Goal: Task Accomplishment & Management: Use online tool/utility

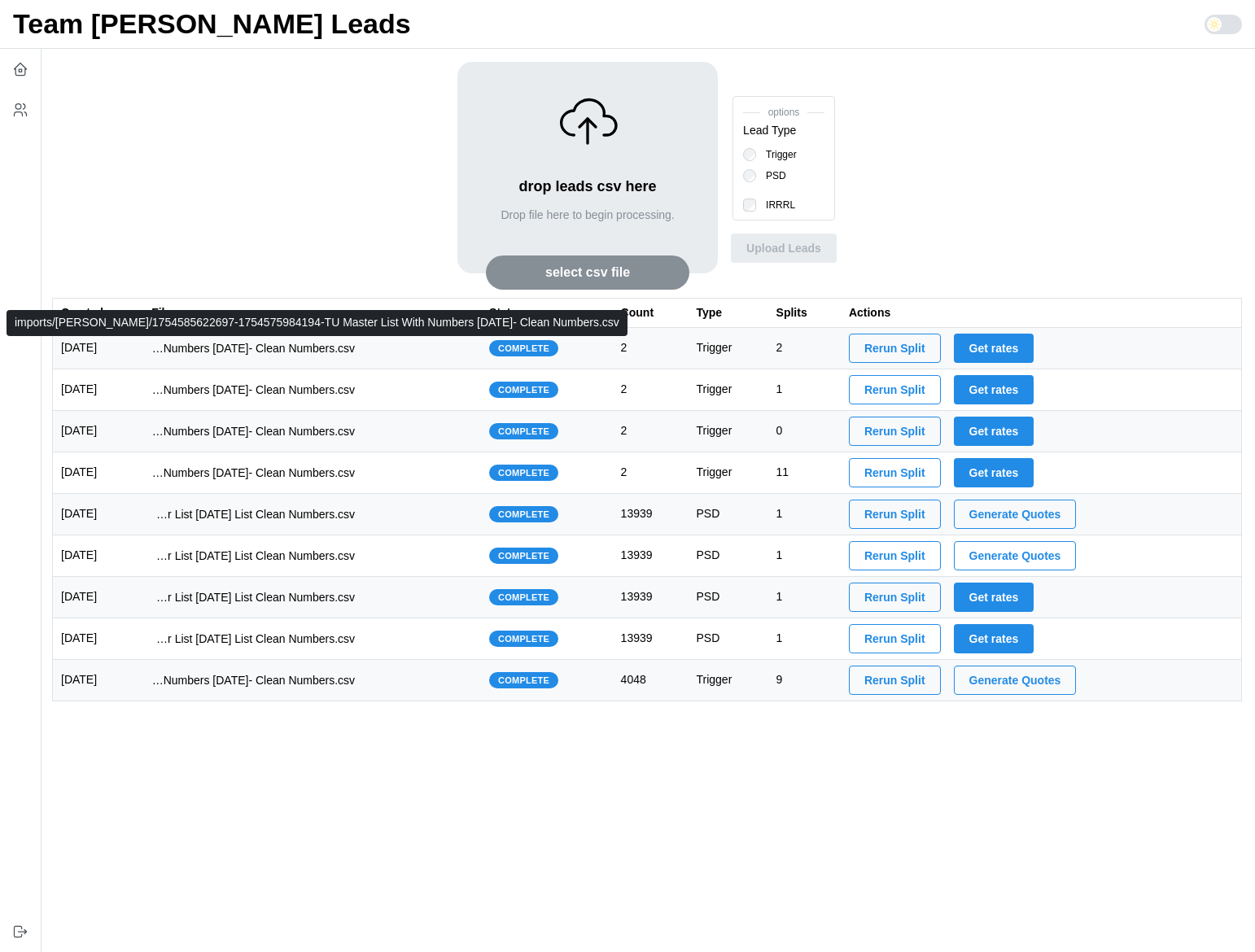
click at [262, 344] on p "imports/jeremy/1754585622697-1754575984194-TU Master List With Numbers 8-7-25- …" at bounding box center [252, 348] width 203 height 16
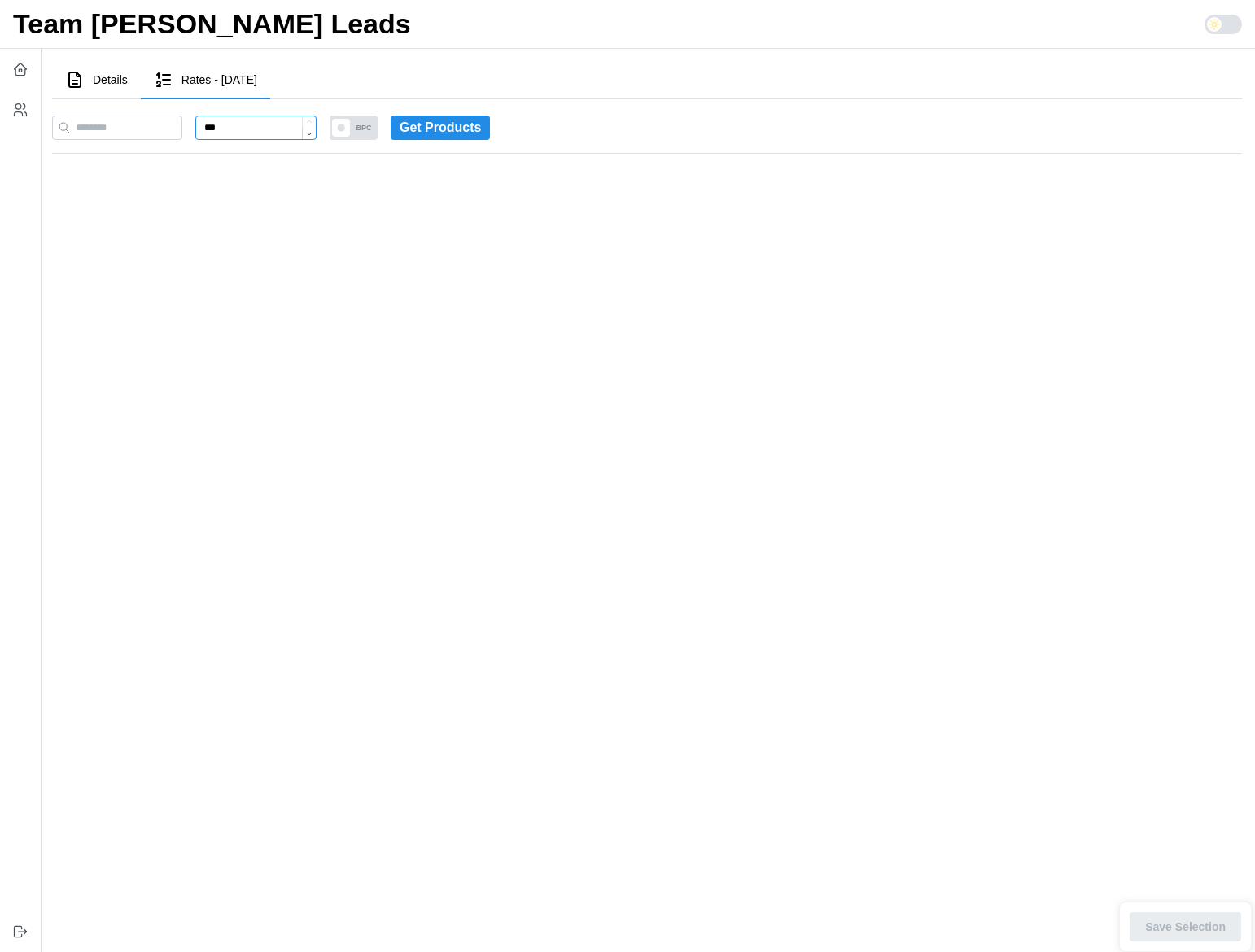
click at [280, 133] on input "***" at bounding box center [256, 127] width 122 height 24
type input "***"
click at [365, 119] on span at bounding box center [355, 127] width 18 height 18
click at [392, 126] on span "LPC" at bounding box center [378, 127] width 28 height 24
click at [359, 127] on span at bounding box center [349, 127] width 18 height 18
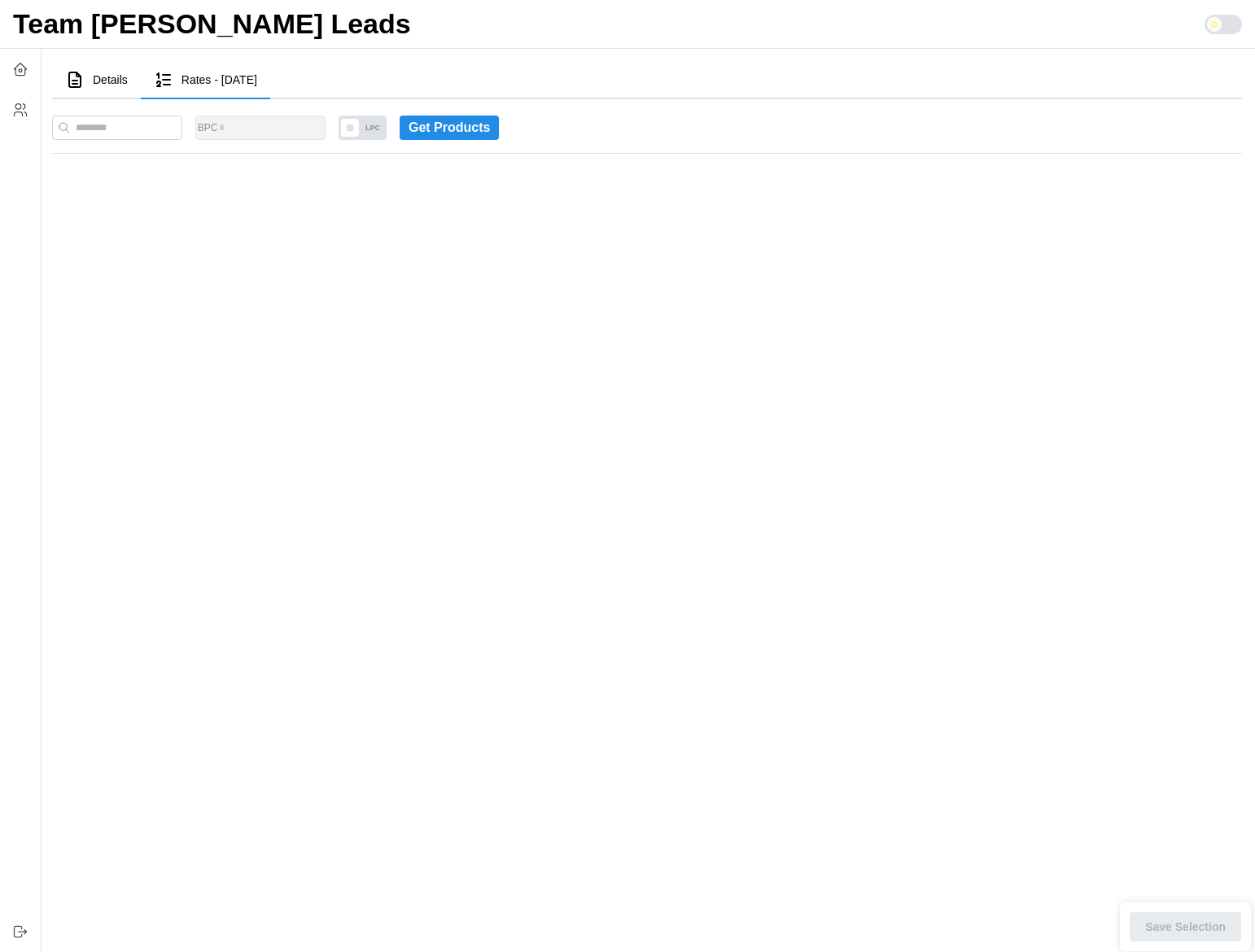
click at [387, 127] on span "LPC" at bounding box center [372, 127] width 28 height 24
click at [359, 122] on span at bounding box center [349, 127] width 18 height 18
click at [387, 122] on span "LPC" at bounding box center [372, 127] width 28 height 24
drag, startPoint x: 257, startPoint y: 128, endPoint x: 242, endPoint y: 97, distance: 34.4
click at [242, 98] on div "Details Rates - 2025-08-07 Stats Ashley Marx : count: 100 overUnder: -100 Distr…" at bounding box center [647, 116] width 1190 height 111
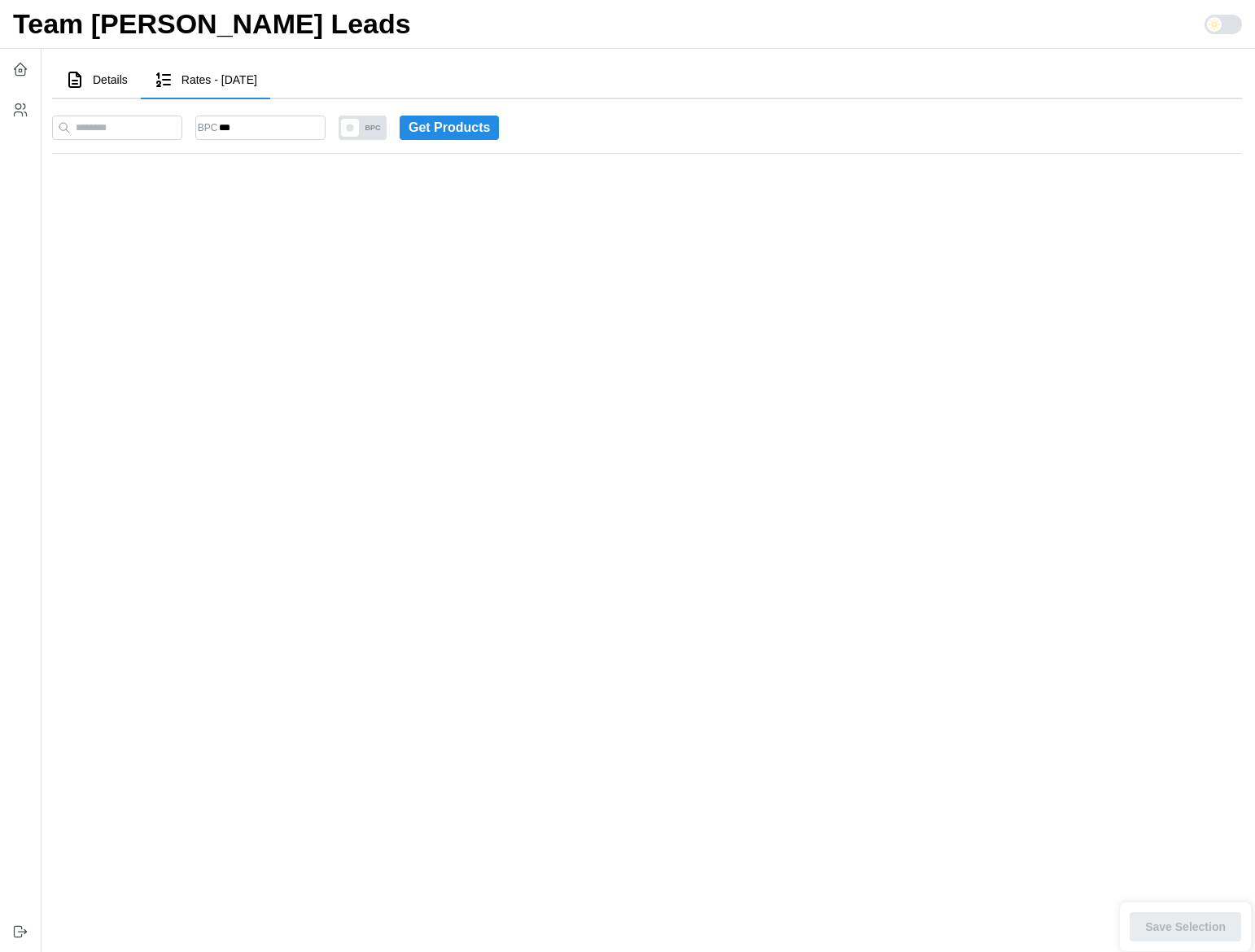
click at [385, 122] on span "BPC" at bounding box center [372, 127] width 28 height 24
click at [387, 131] on span "LPC" at bounding box center [372, 127] width 28 height 24
click at [292, 122] on input "*" at bounding box center [260, 127] width 130 height 24
drag, startPoint x: 266, startPoint y: 132, endPoint x: 246, endPoint y: 130, distance: 20.1
click at [246, 130] on input "*" at bounding box center [260, 127] width 130 height 24
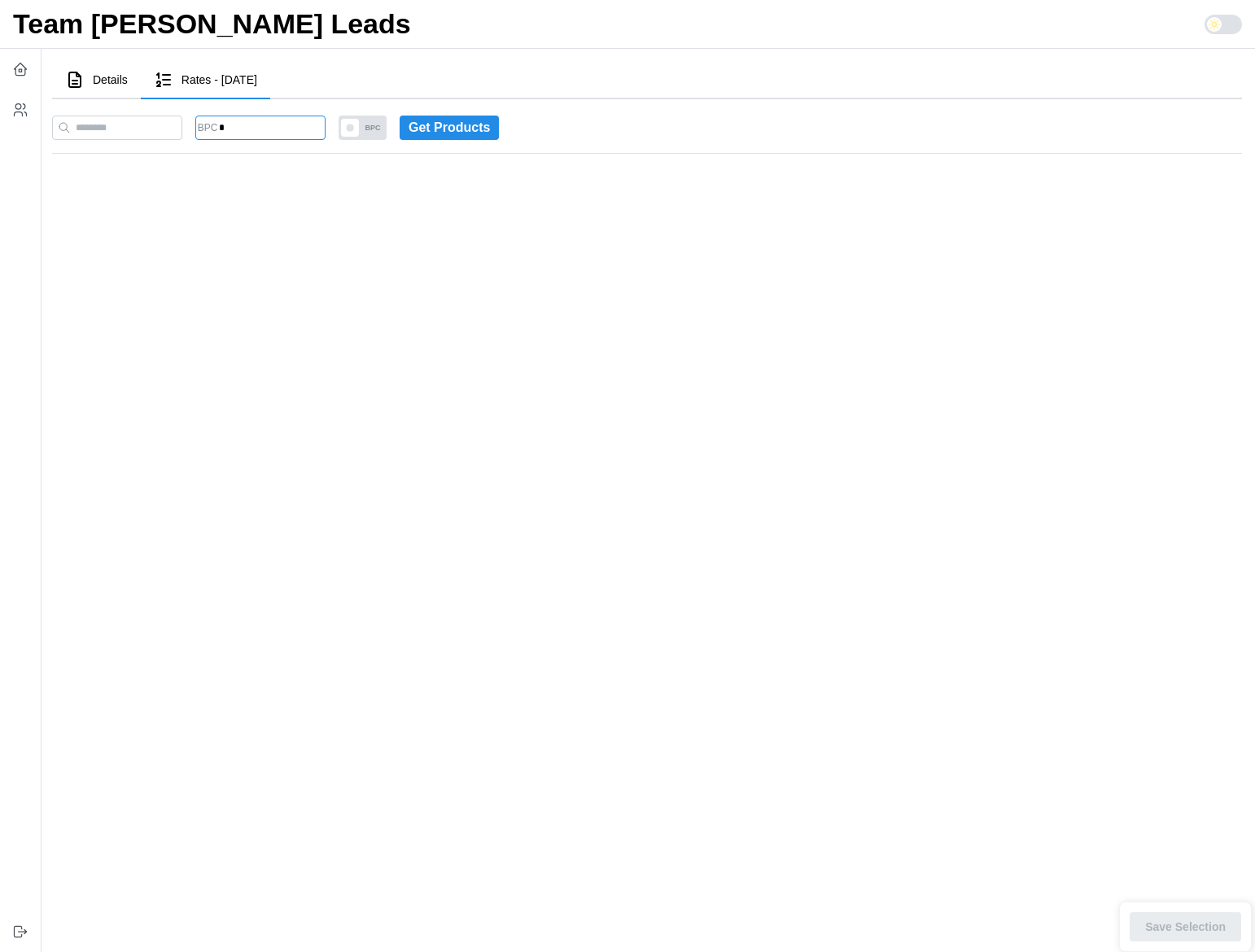
click at [246, 122] on input "*" at bounding box center [260, 127] width 130 height 24
type input "***"
click at [651, 143] on div "BPC *** BPC Get Products" at bounding box center [646, 126] width 1203 height 67
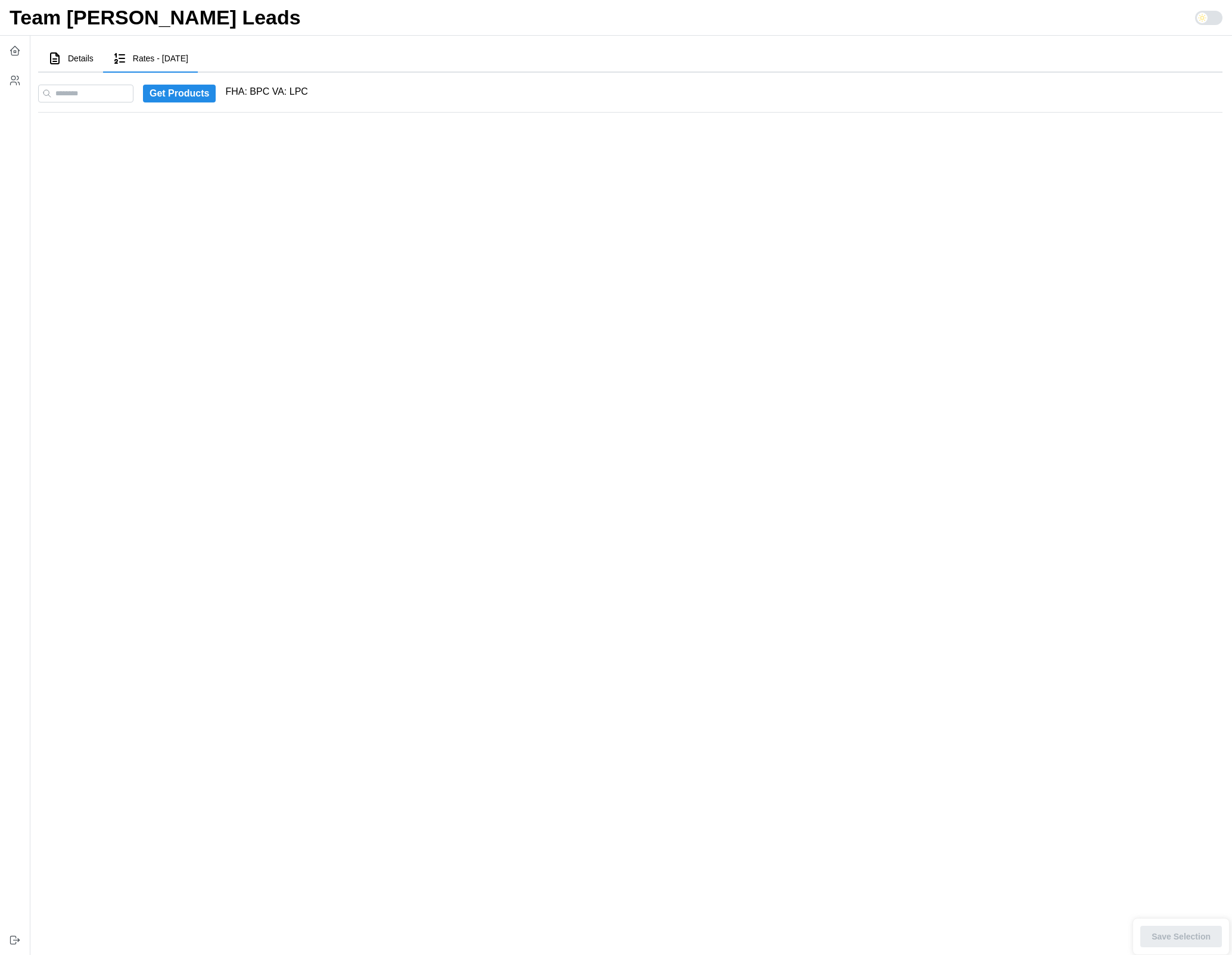
click at [304, 221] on main "Details Rates - 2025-08-07 Stats Ashley Marx : count: 100 overUnder: -100 Distr…" at bounding box center [626, 478] width 1213 height 955
click at [20, 45] on icon "button" at bounding box center [14, 50] width 12 height 12
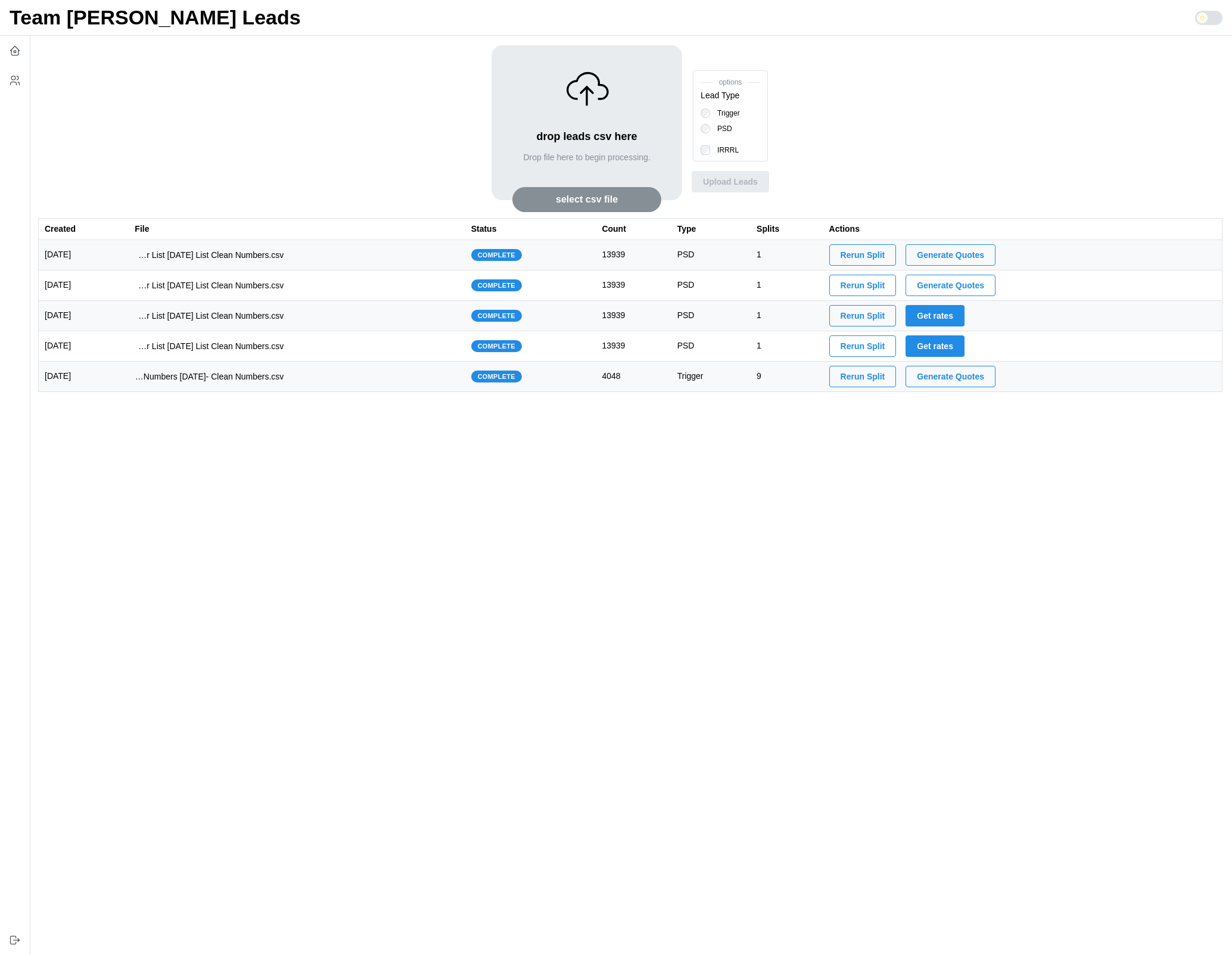
click at [261, 607] on main "drop leads csv here Drop file here to begin processing. select csv file options…" at bounding box center [626, 478] width 1213 height 955
click at [129, 380] on td "2025-07-10" at bounding box center [84, 376] width 91 height 30
